Goal: Task Accomplishment & Management: Manage account settings

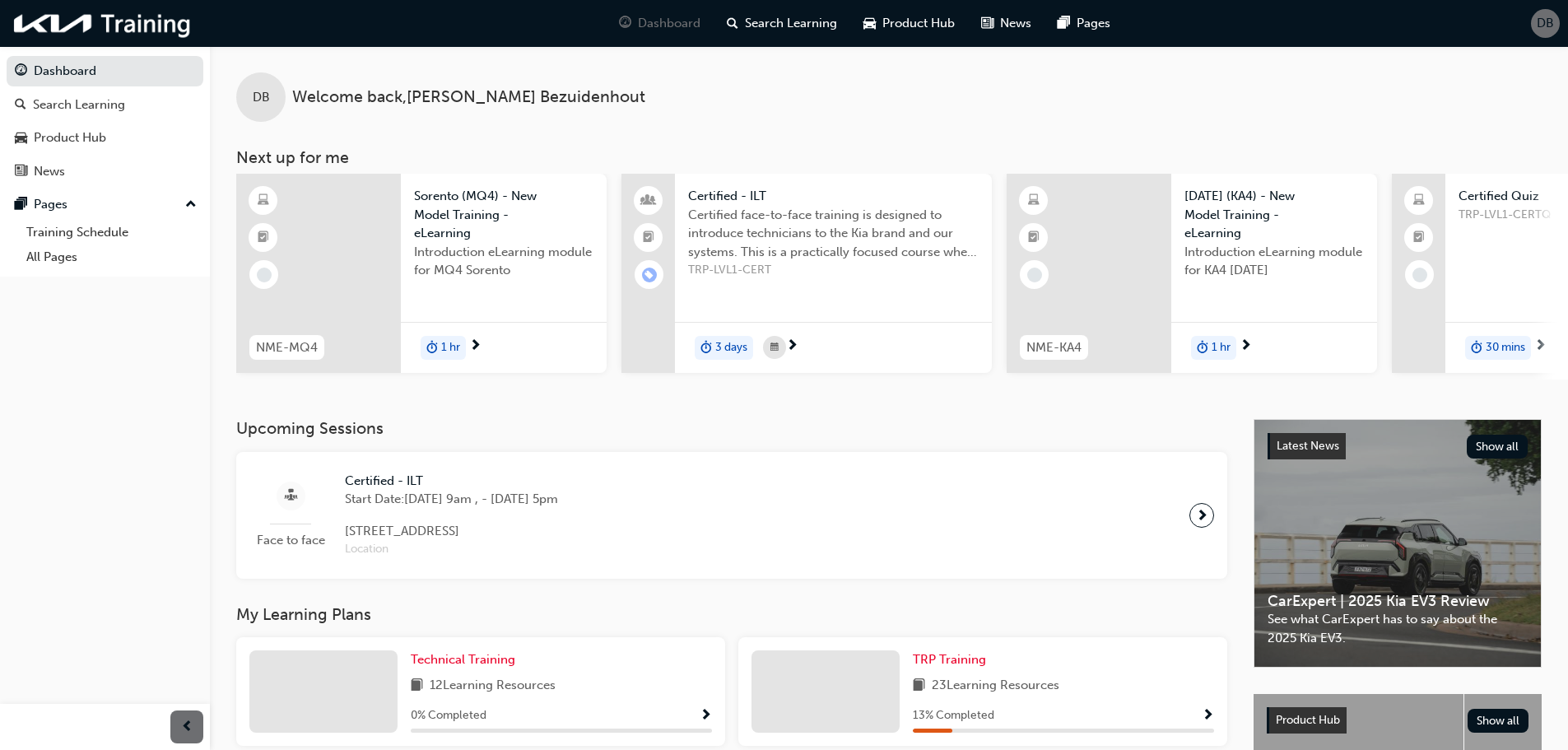
click at [1545, 16] on span "DB" at bounding box center [1545, 23] width 17 height 19
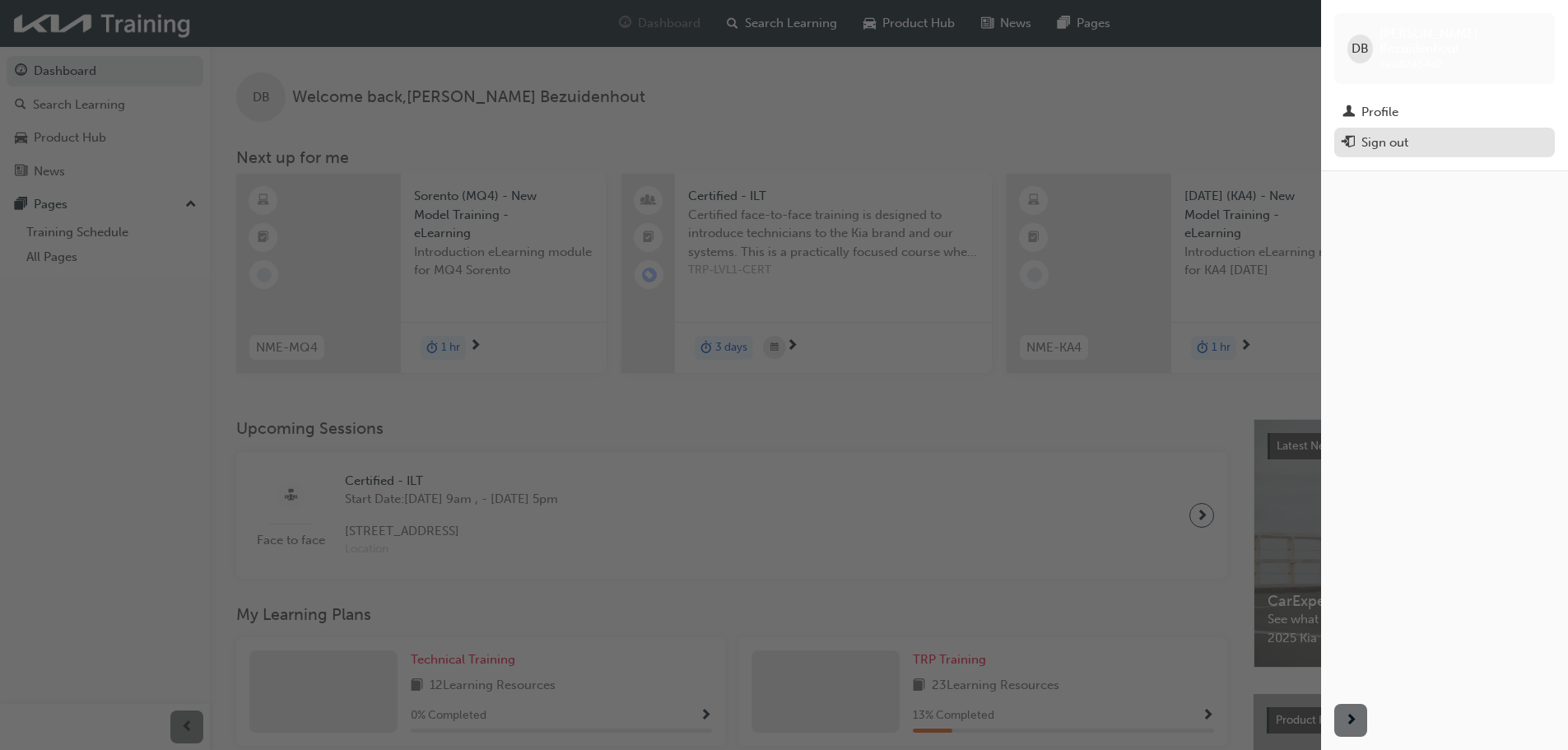
click at [1374, 134] on div "Sign out" at bounding box center [1384, 143] width 47 height 19
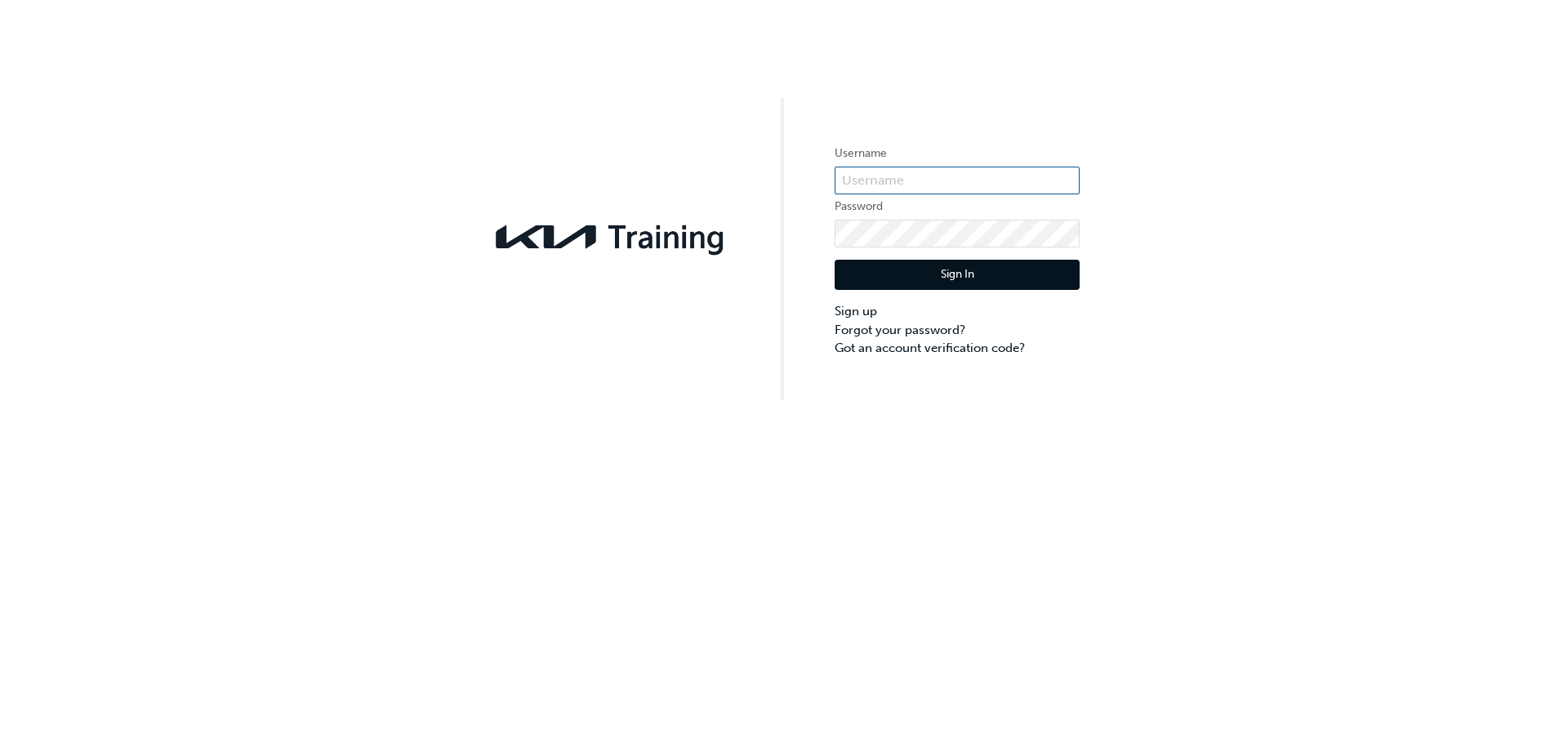
type input "kau82454e2"
click at [1301, 220] on div "Username kau82454e2 Password Sign In Sign up Forgot your password? Got an accou…" at bounding box center [784, 200] width 1568 height 400
click at [901, 181] on input "kau82454e2" at bounding box center [958, 180] width 245 height 28
click at [1185, 184] on div "Username kau82454e2 Password Sign In Sign up Forgot your password? Got an accou…" at bounding box center [784, 200] width 1568 height 400
click at [958, 277] on button "Sign In" at bounding box center [958, 275] width 245 height 31
